Goal: Navigation & Orientation: Find specific page/section

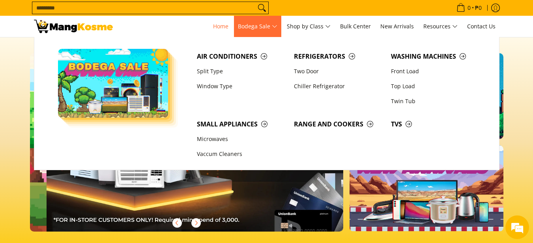
scroll to position [0, 314]
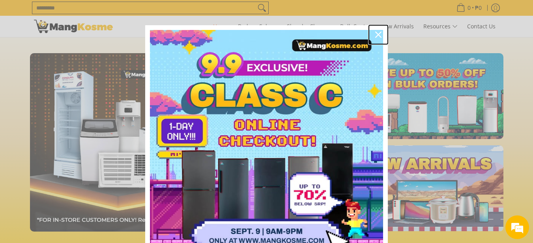
click at [381, 33] on div "Close" at bounding box center [378, 34] width 13 height 13
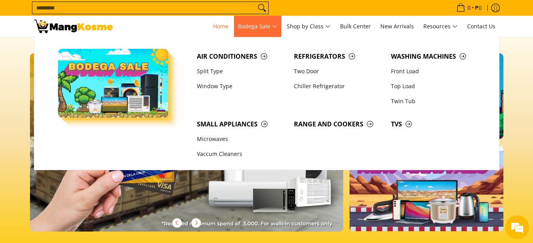
scroll to position [0, 627]
click at [219, 139] on link "Microwaves" at bounding box center [241, 139] width 97 height 15
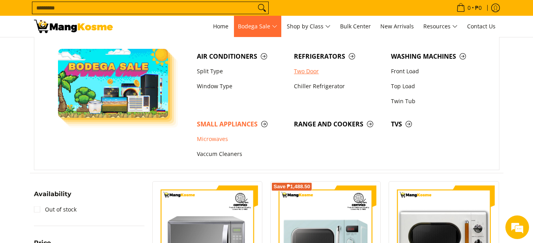
click at [311, 70] on link "Two Door" at bounding box center [338, 71] width 97 height 15
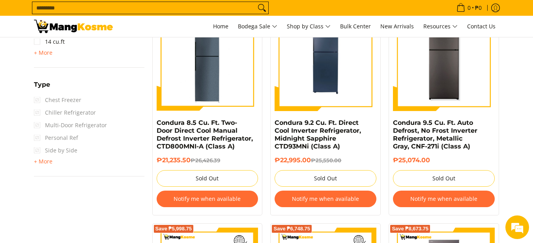
scroll to position [592, 0]
